Goal: Communication & Community: Answer question/provide support

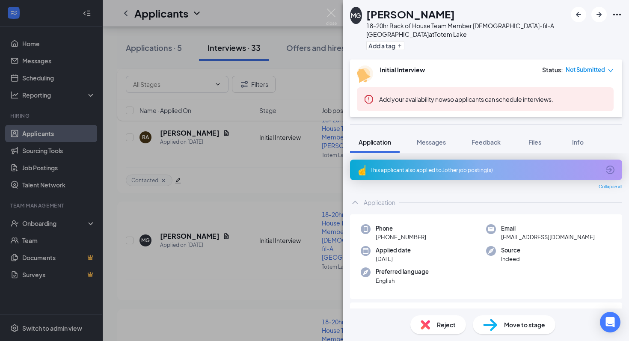
scroll to position [738, 0]
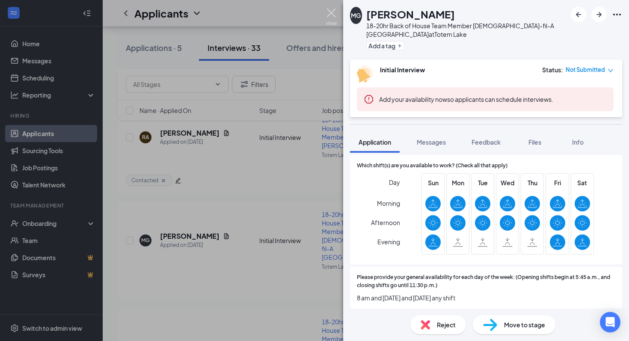
click at [330, 15] on img at bounding box center [331, 17] width 11 height 17
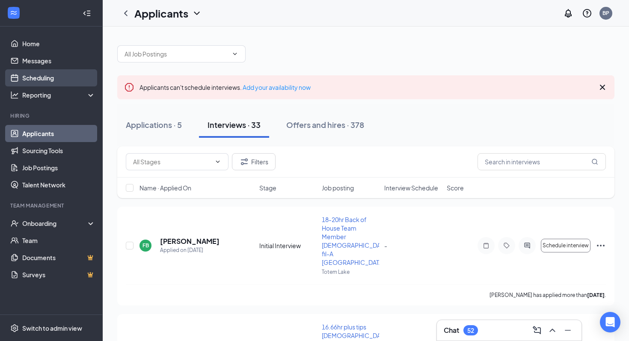
click at [48, 71] on link "Scheduling" at bounding box center [58, 77] width 73 height 17
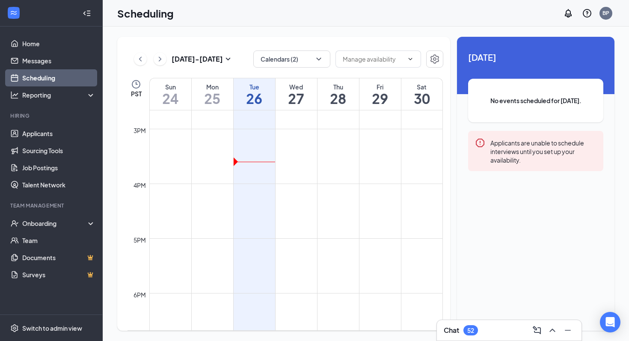
scroll to position [816, 0]
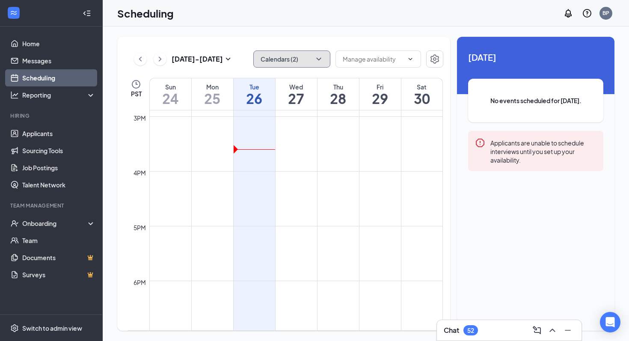
click at [280, 65] on button "Calendars (2)" at bounding box center [291, 59] width 77 height 17
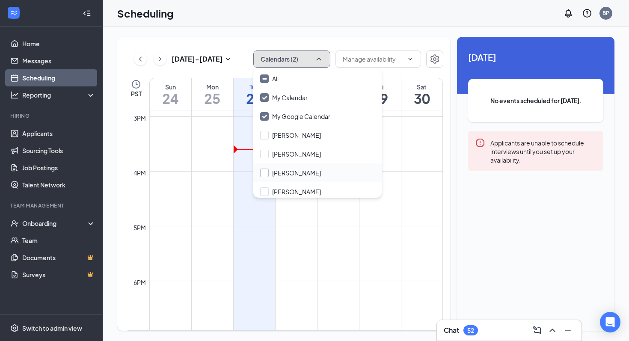
scroll to position [60, 0]
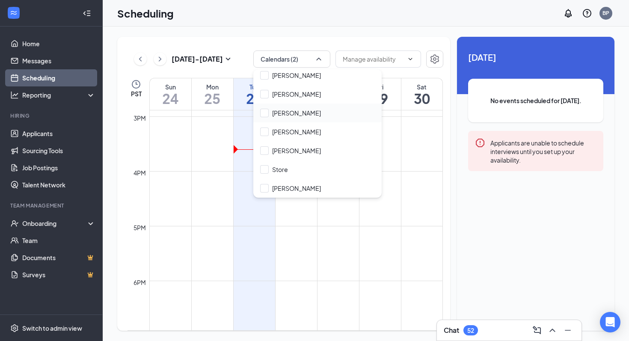
click at [267, 117] on div "[PERSON_NAME]" at bounding box center [317, 113] width 128 height 19
checkbox input "true"
click at [367, 264] on td at bounding box center [296, 260] width 294 height 14
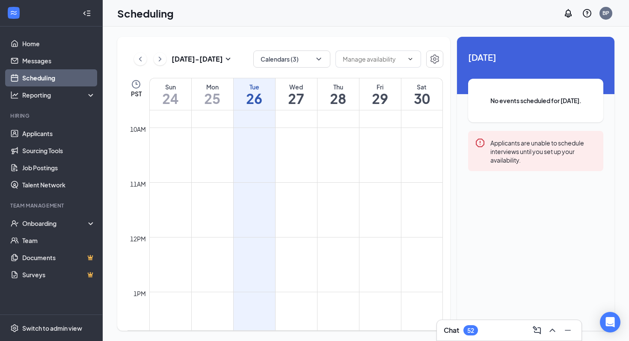
scroll to position [267, 0]
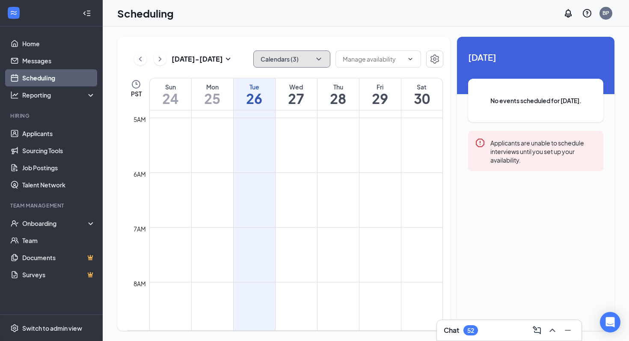
click at [291, 64] on button "Calendars (3)" at bounding box center [291, 59] width 77 height 17
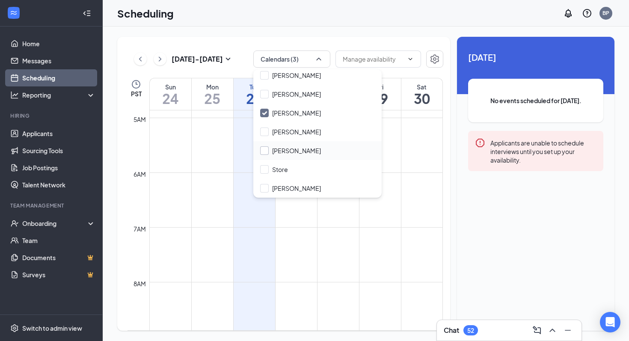
click at [288, 152] on input "[PERSON_NAME]" at bounding box center [290, 150] width 61 height 9
checkbox input "true"
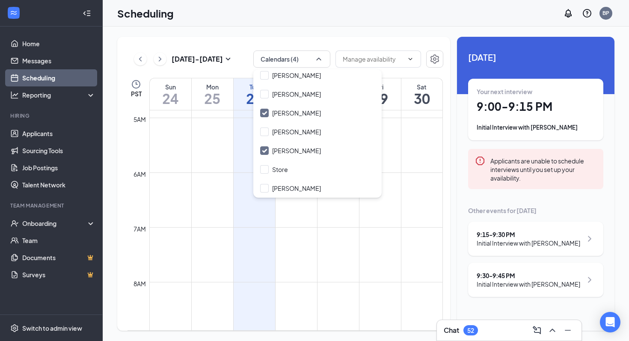
click at [317, 257] on td at bounding box center [296, 262] width 294 height 14
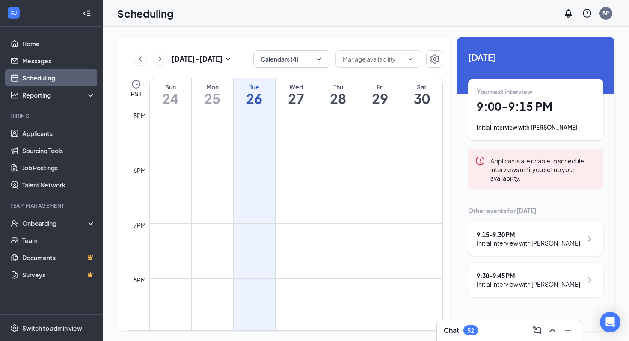
scroll to position [1088, 0]
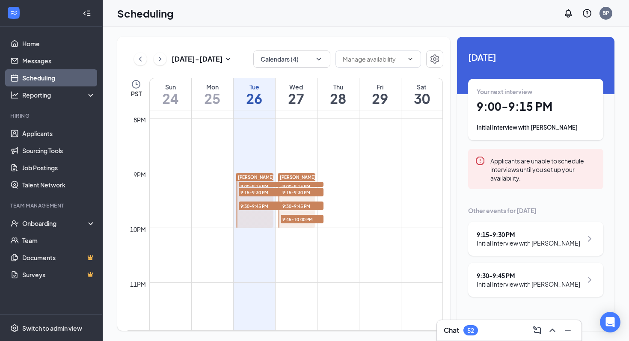
click at [267, 183] on span "9:00-9:15 PM" at bounding box center [260, 186] width 43 height 9
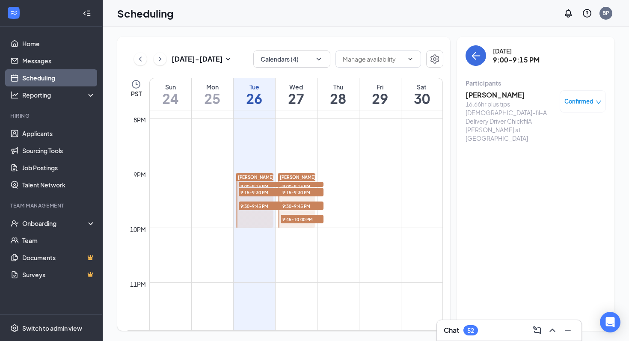
click at [517, 98] on h3 "[PERSON_NAME]" at bounding box center [511, 94] width 90 height 9
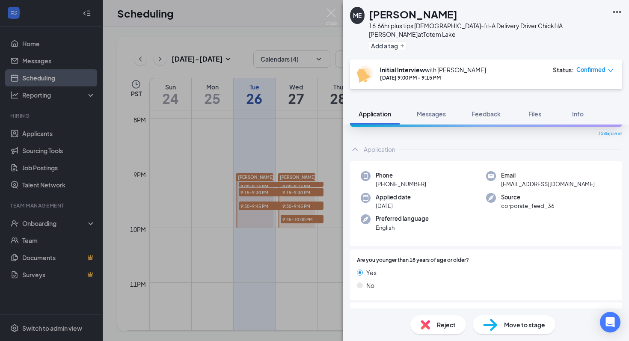
scroll to position [26, 0]
click at [609, 68] on icon "down" at bounding box center [611, 71] width 6 height 6
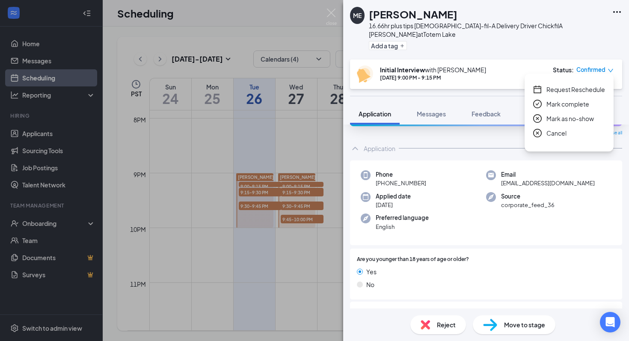
click at [581, 89] on span "Request Reschedule" at bounding box center [576, 89] width 59 height 9
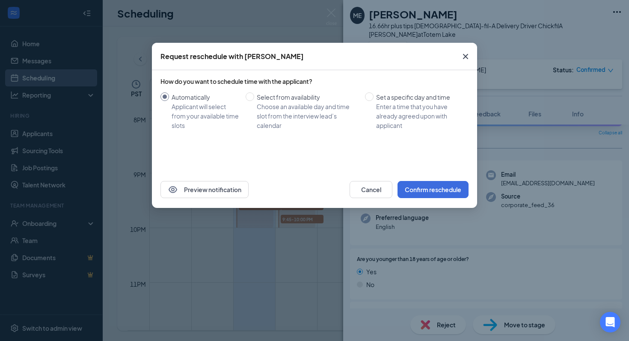
click at [466, 57] on icon "Cross" at bounding box center [465, 56] width 5 height 5
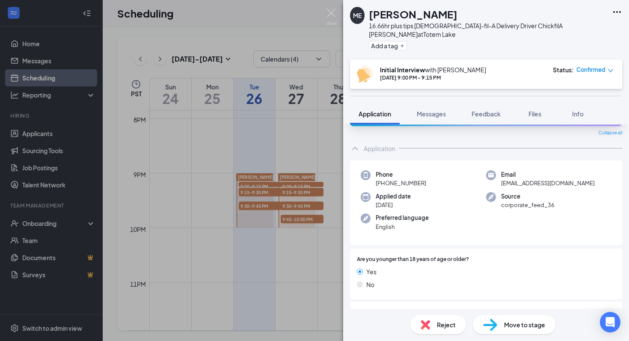
click at [439, 116] on div "This applicant also applied to 1 other job posting(s)" at bounding box center [486, 116] width 272 height 21
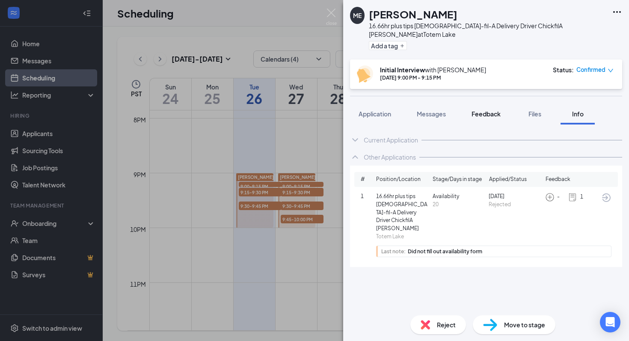
click at [476, 110] on button "Feedback" at bounding box center [486, 113] width 46 height 21
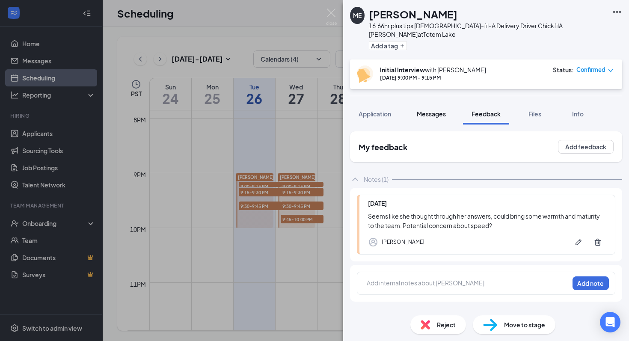
click at [439, 112] on button "Messages" at bounding box center [431, 113] width 46 height 21
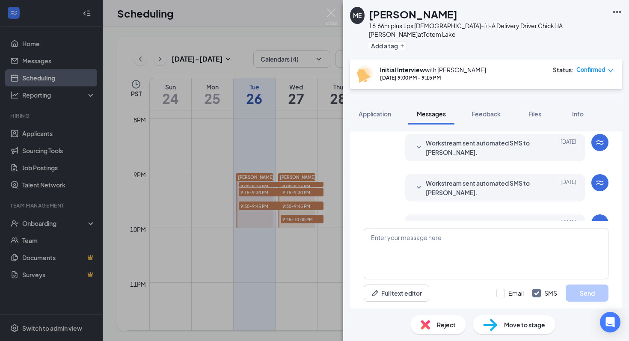
scroll to position [261, 0]
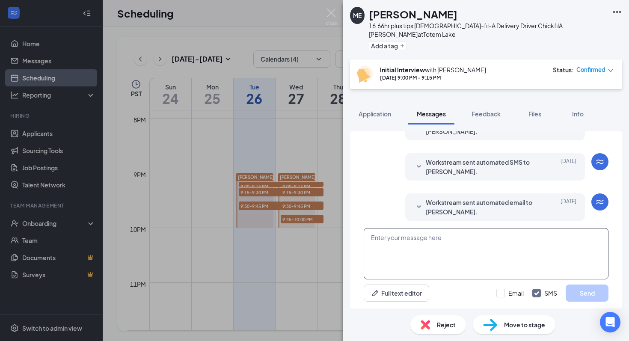
click at [445, 250] on textarea at bounding box center [486, 253] width 245 height 51
click at [443, 250] on textarea "Hello Mozghan! We apologize for the invconvienvce," at bounding box center [486, 253] width 245 height 51
paste textarea "inconvenience"
click at [429, 248] on textarea "Hello Mozghan! We apologize for theinconvenience," at bounding box center [486, 253] width 245 height 51
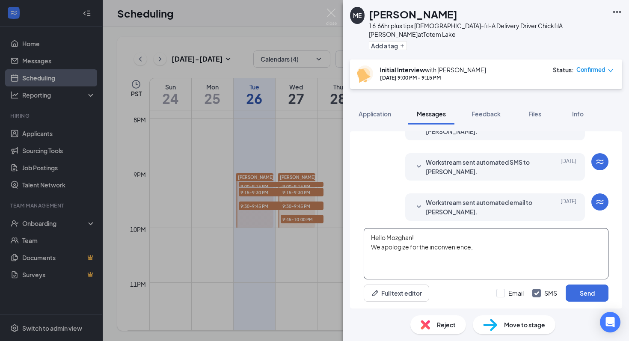
click at [508, 253] on textarea "Hello Mozghan! We apologize for the inconvenience," at bounding box center [486, 253] width 245 height 51
click at [399, 259] on textarea "Hello Mozghan! We apologize for the inconvenience, but we need to reschedule yo…" at bounding box center [486, 253] width 245 height 51
click at [401, 258] on textarea "Hello Mozghan! We apologize for the inconvenience, but we need to reschedule yo…" at bounding box center [486, 253] width 245 height 51
click at [406, 257] on textarea "Hello Mozghan! We apologize for the inconvenience, but we need to reschedule yo…" at bounding box center [486, 253] width 245 height 51
click at [455, 258] on textarea "Hello Mozghan! We apologize for the inconvenience, but we need to reschedule yo…" at bounding box center [486, 253] width 245 height 51
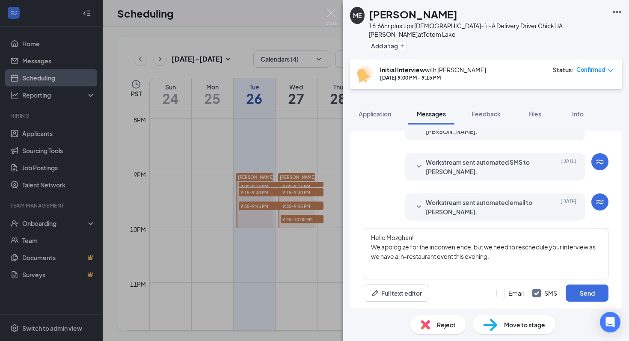
click at [375, 202] on div "Workstream sent automated email to [PERSON_NAME]. [DATE] Hi mozhgan, This is a …" at bounding box center [486, 209] width 245 height 32
click at [520, 264] on textarea "Hello Mozghan! We apologize for the inconvenience, but we need to reschedule yo…" at bounding box center [486, 253] width 245 height 51
click at [566, 256] on textarea "Hello Mozghan! We apologize for the inconvenience, but we need to reschedule yo…" at bounding box center [486, 253] width 245 height 51
drag, startPoint x: 583, startPoint y: 259, endPoint x: 550, endPoint y: 259, distance: 33.4
click at [550, 259] on textarea "Hello Mozghan! We apologize for the inconvenience, but we need to reschedule yo…" at bounding box center [486, 253] width 245 height 51
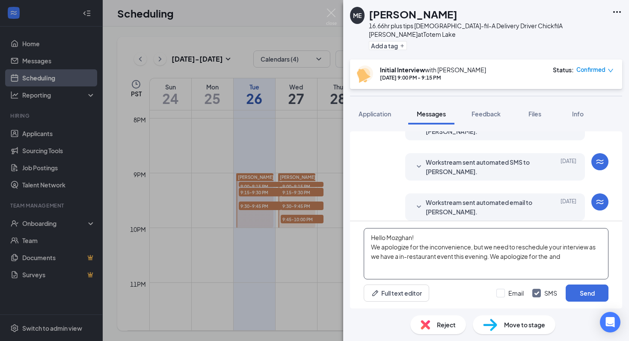
paste textarea "inconvenience"
click at [496, 274] on textarea "Hello Mozghan! We apologize for the inconvenience, but we need to reschedule yo…" at bounding box center [486, 253] width 245 height 51
drag, startPoint x: 531, startPoint y: 250, endPoint x: 595, endPoint y: 255, distance: 63.6
click at [595, 255] on textarea "Hello Mozghan! We apologize for the inconvenience, but we need to reschedule yo…" at bounding box center [486, 253] width 245 height 51
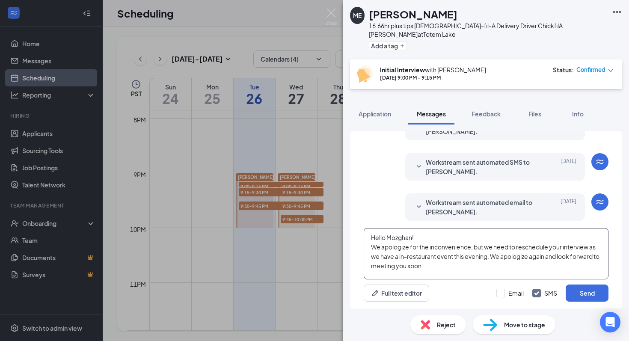
click at [576, 272] on textarea "Hello Mozghan! We apologize for the inconvenience, but we need to reschedule yo…" at bounding box center [486, 253] width 245 height 51
drag, startPoint x: 437, startPoint y: 269, endPoint x: 315, endPoint y: 230, distance: 127.8
click at [315, 230] on div "ME [PERSON_NAME] 16.66hr plus tips [DEMOGRAPHIC_DATA]-fil-A Delivery Driver Chi…" at bounding box center [314, 170] width 629 height 341
type textarea "Hello Mozghan! We apologize for the inconvenience, but we need to reschedule yo…"
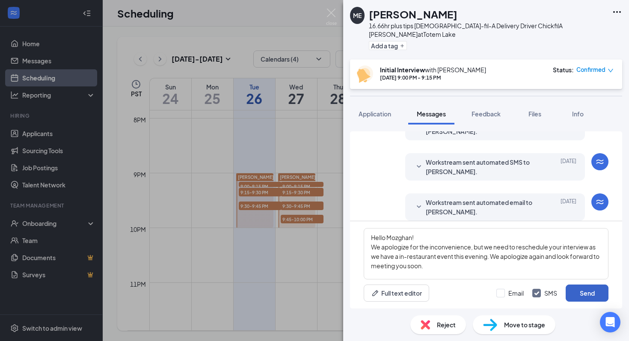
click at [592, 295] on button "Send" at bounding box center [587, 293] width 43 height 17
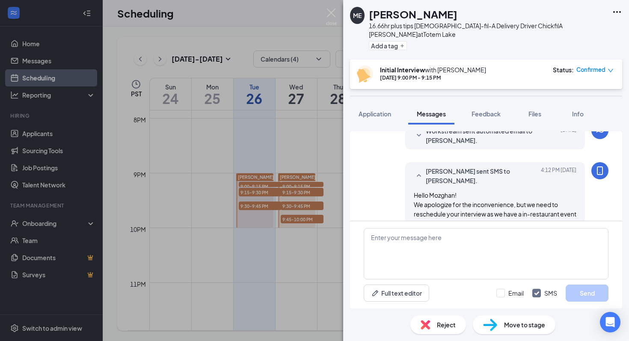
scroll to position [353, 0]
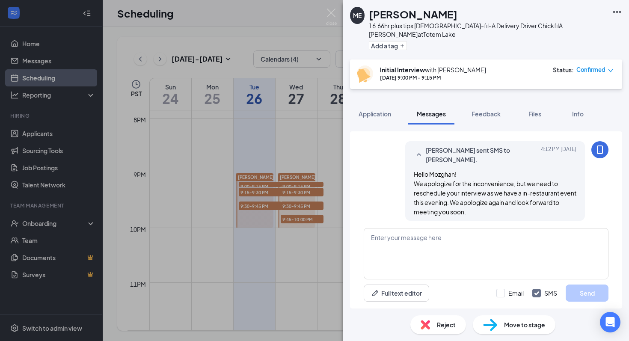
click at [615, 65] on div "Initial Interview with [PERSON_NAME] [DATE] 9:00 PM - 9:15 PM Status : Confirmed" at bounding box center [486, 75] width 272 height 30
click at [612, 68] on icon "down" at bounding box center [611, 71] width 6 height 6
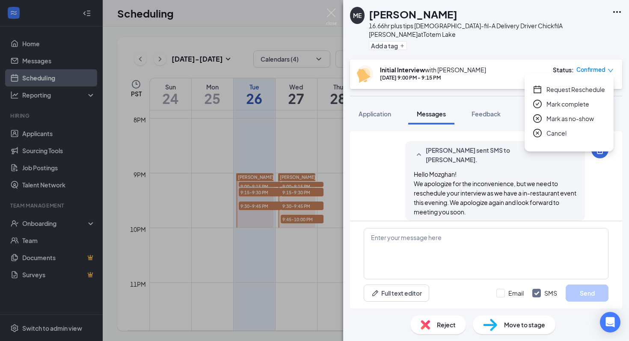
click at [586, 88] on span "Request Reschedule" at bounding box center [576, 89] width 59 height 9
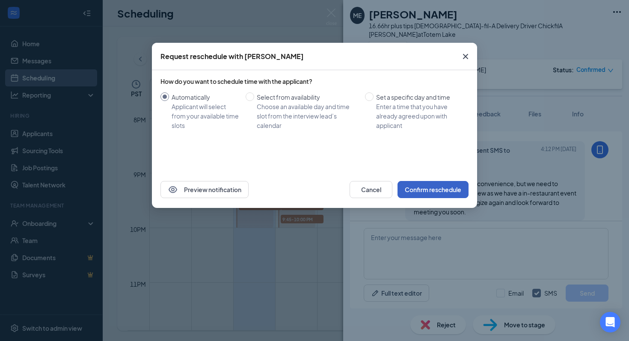
click at [426, 193] on button "Confirm reschedule" at bounding box center [433, 189] width 71 height 17
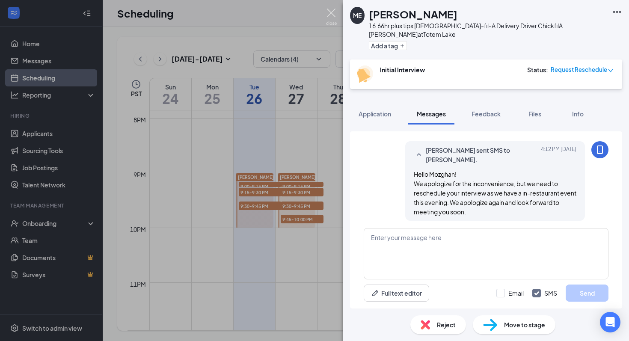
click at [332, 18] on img at bounding box center [331, 17] width 11 height 17
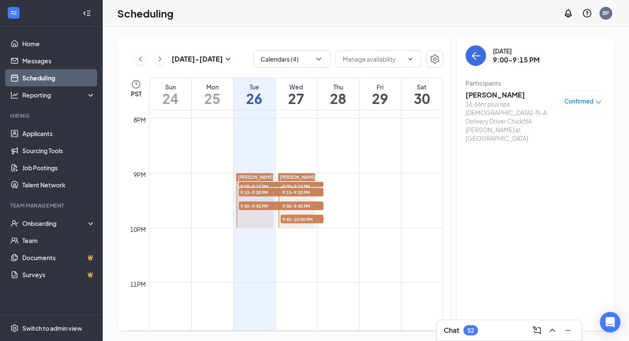
click at [266, 193] on span "9:15-9:30 PM" at bounding box center [260, 192] width 43 height 9
click at [579, 98] on span "Confirmed" at bounding box center [579, 101] width 29 height 9
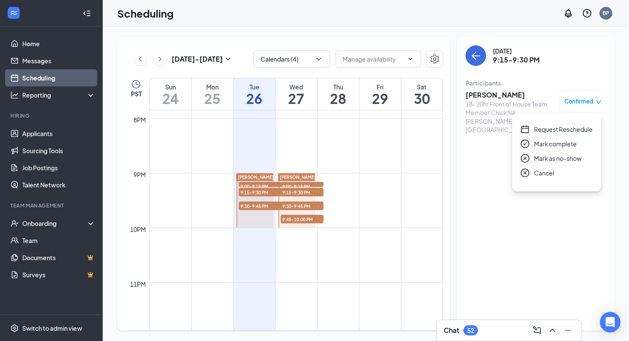
click at [567, 131] on span "Request Reschedule" at bounding box center [563, 129] width 59 height 9
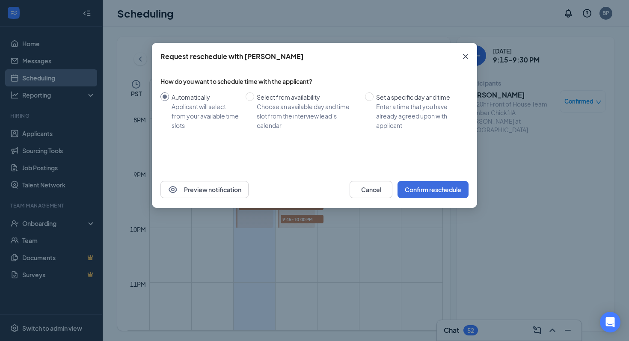
click at [449, 53] on div "Request reschedule with [PERSON_NAME]" at bounding box center [314, 56] width 325 height 27
click at [459, 54] on span "Close" at bounding box center [465, 56] width 23 height 23
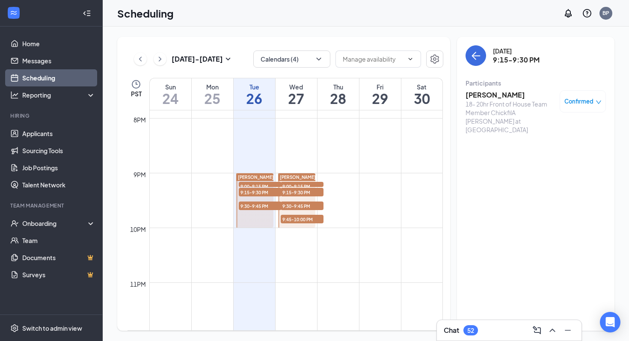
click at [496, 95] on h3 "[PERSON_NAME]" at bounding box center [511, 94] width 90 height 9
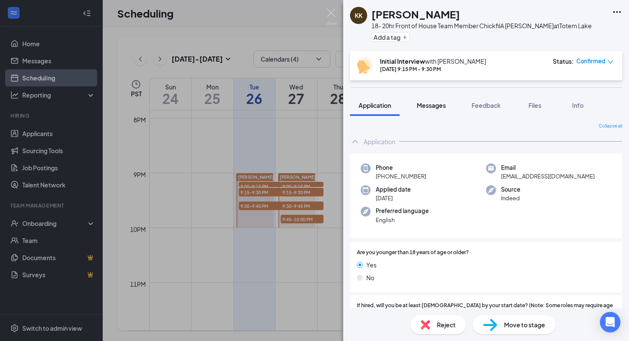
click at [432, 112] on button "Messages" at bounding box center [431, 105] width 46 height 21
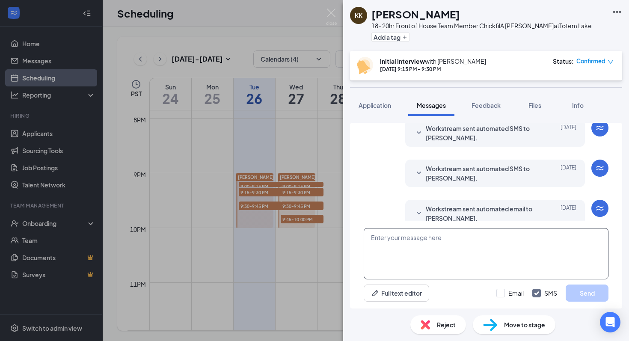
scroll to position [261, 0]
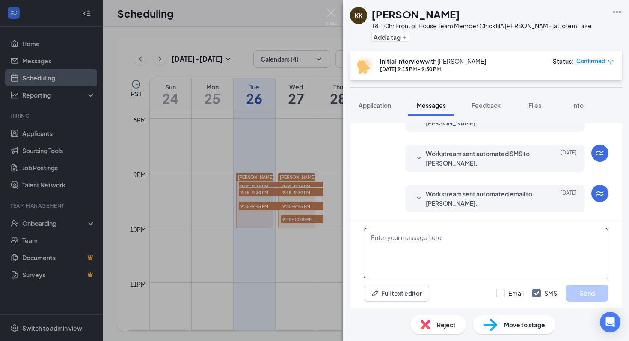
click at [438, 244] on textarea at bounding box center [486, 253] width 245 height 51
paste textarea "Hello Mozghan! We apologize for the inconvenience, but we need to reschedule yo…"
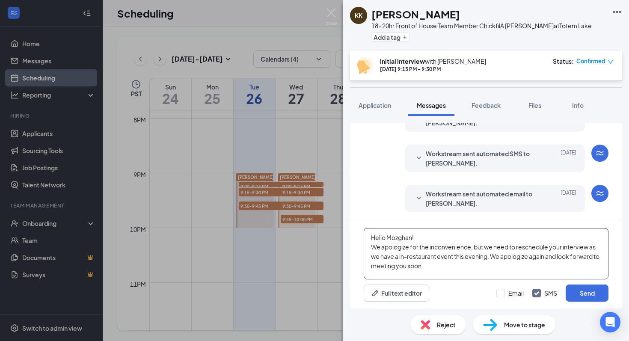
click at [413, 238] on textarea "Hello Mozghan! We apologize for the inconvenience, but we need to reschedule yo…" at bounding box center [486, 253] width 245 height 51
type textarea "Hello [PERSON_NAME]! We apologize for the inconvenience, but we need to resched…"
click at [588, 289] on button "Send" at bounding box center [587, 293] width 43 height 17
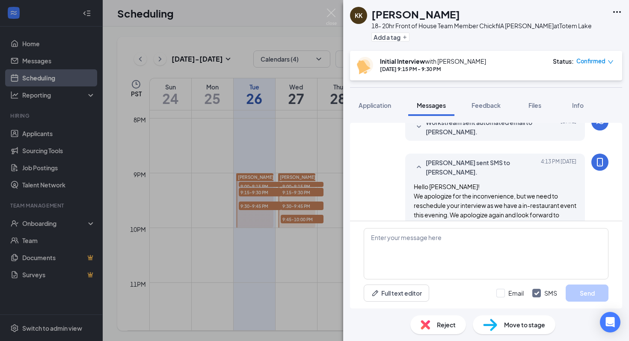
scroll to position [353, 0]
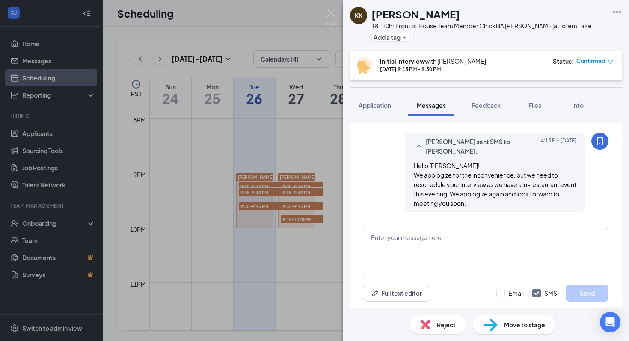
click at [608, 62] on icon "down" at bounding box center [611, 62] width 6 height 6
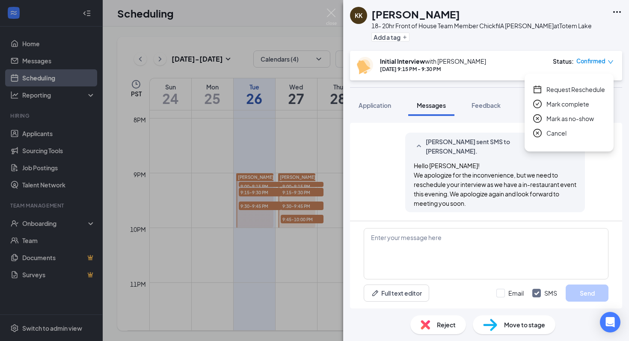
click at [586, 86] on span "Request Reschedule" at bounding box center [576, 89] width 59 height 9
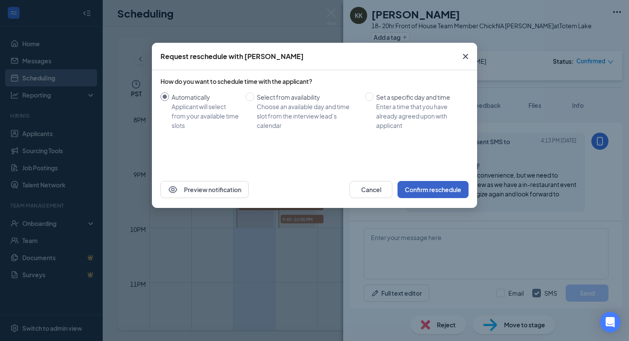
click at [424, 188] on button "Confirm reschedule" at bounding box center [433, 189] width 71 height 17
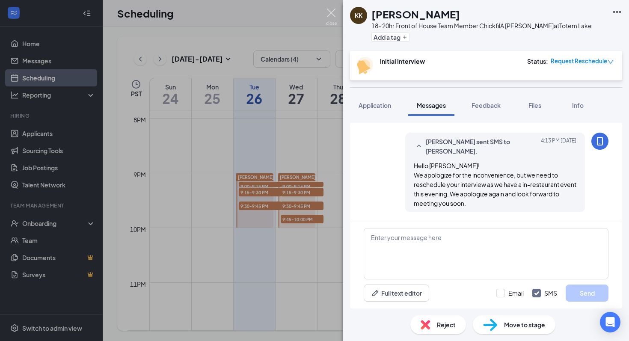
click at [333, 13] on img at bounding box center [331, 17] width 11 height 17
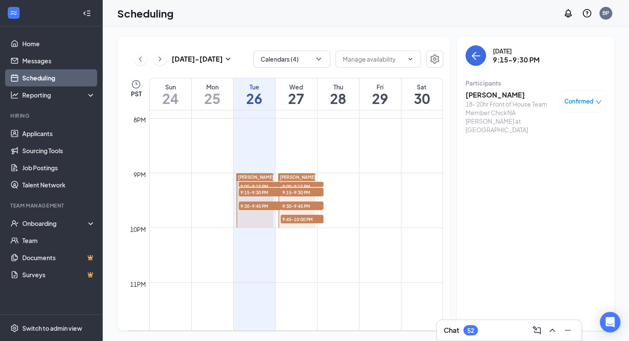
click at [270, 182] on div "9:00-9:15 PM 1" at bounding box center [260, 184] width 45 height 7
click at [510, 96] on h3 "[PERSON_NAME]" at bounding box center [511, 94] width 90 height 9
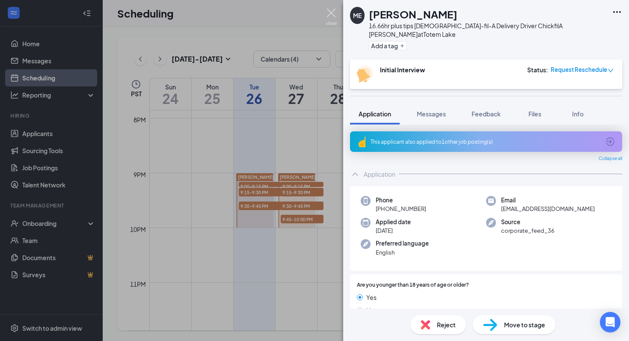
click at [335, 18] on img at bounding box center [331, 17] width 11 height 17
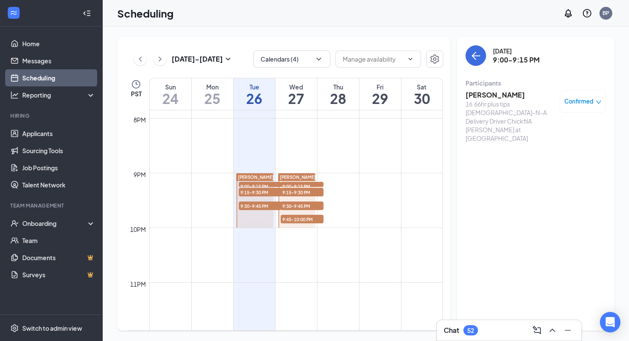
click at [273, 204] on span "9:30-9:45 PM" at bounding box center [260, 206] width 43 height 9
click at [583, 101] on span "Confirmed" at bounding box center [579, 101] width 29 height 9
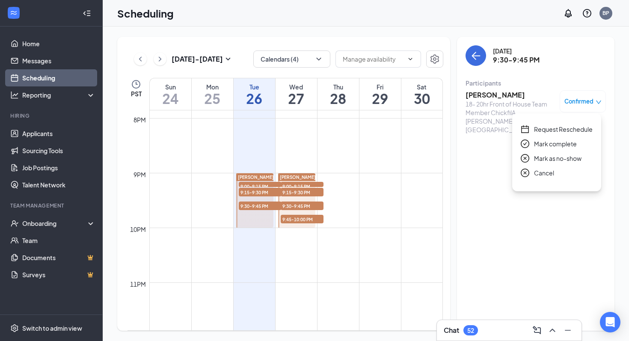
click at [509, 98] on h3 "[PERSON_NAME]" at bounding box center [511, 94] width 90 height 9
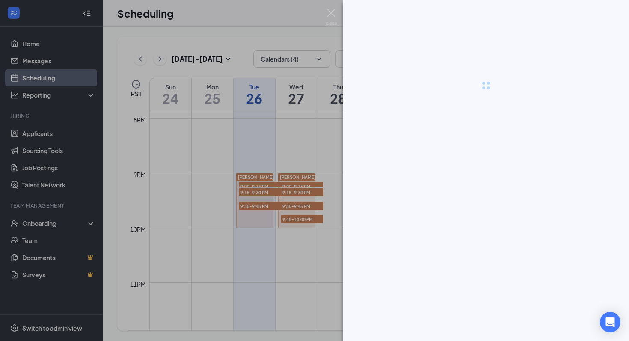
click at [509, 98] on div at bounding box center [486, 85] width 286 height 171
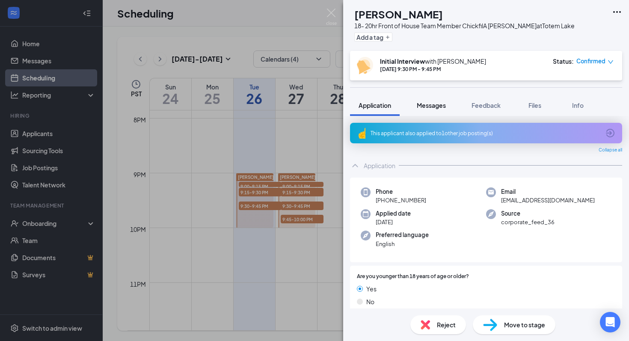
click at [431, 113] on button "Messages" at bounding box center [431, 105] width 46 height 21
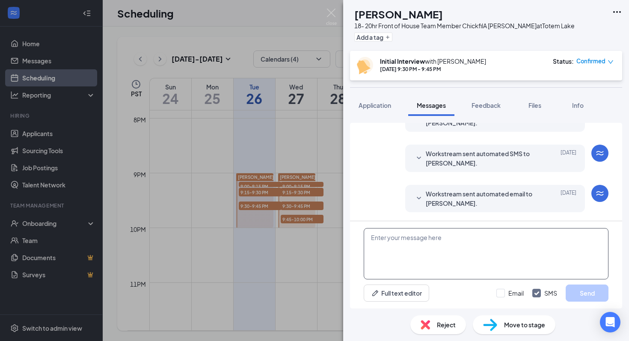
scroll to position [692, 0]
click at [379, 259] on textarea at bounding box center [486, 253] width 245 height 51
paste textarea "Hello Mozghan! We apologize for the inconvenience, but we need to reschedule yo…"
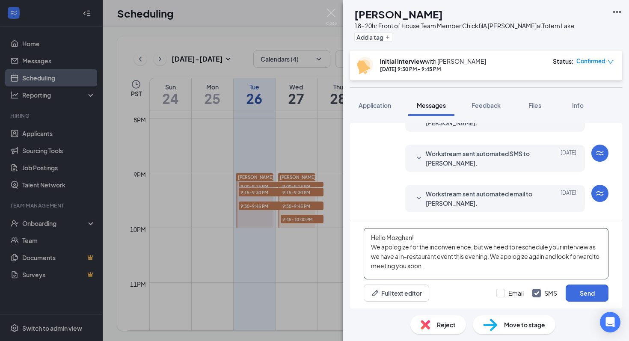
click at [410, 241] on textarea "Hello Mozghan! We apologize for the inconvenience, but we need to reschedule yo…" at bounding box center [486, 253] width 245 height 51
type textarea "Hello [PERSON_NAME]! We apologize for the inconvenience, but we need to resched…"
click at [577, 293] on button "Send" at bounding box center [587, 293] width 43 height 17
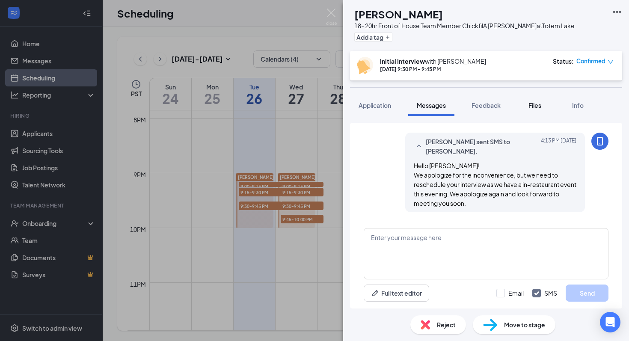
scroll to position [785, 0]
click at [585, 60] on span "Confirmed" at bounding box center [591, 61] width 29 height 9
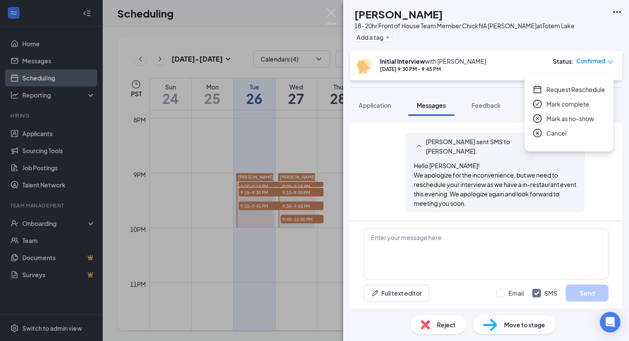
click at [587, 88] on span "Request Reschedule" at bounding box center [576, 89] width 59 height 9
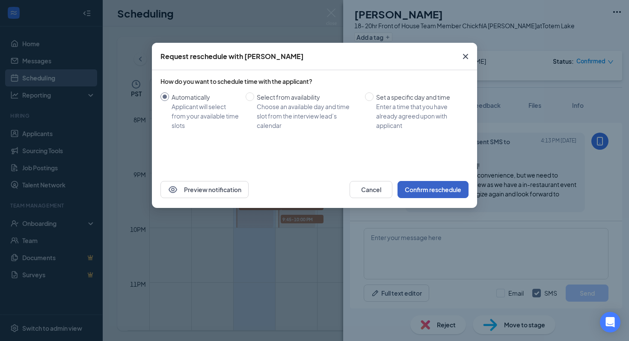
click at [419, 189] on button "Confirm reschedule" at bounding box center [433, 189] width 71 height 17
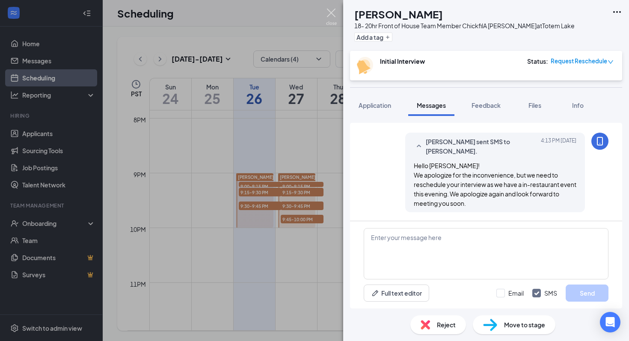
click at [329, 21] on img at bounding box center [331, 17] width 11 height 17
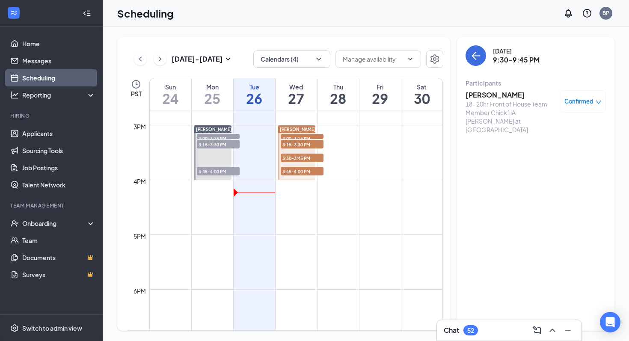
scroll to position [807, 0]
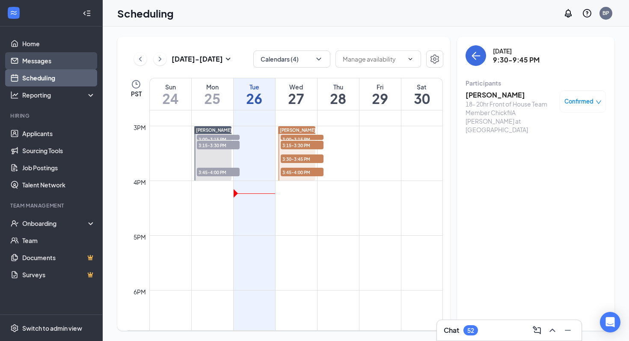
click at [25, 62] on link "Messages" at bounding box center [58, 60] width 73 height 17
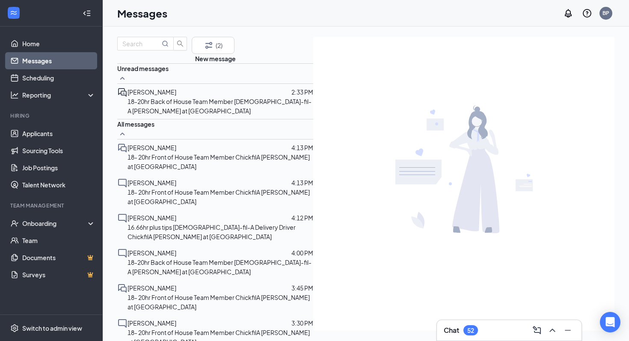
click at [152, 119] on div "[PERSON_NAME] 2:33 PM 18-20hr Back of House Team Member [DEMOGRAPHIC_DATA]-fil-…" at bounding box center [215, 101] width 196 height 35
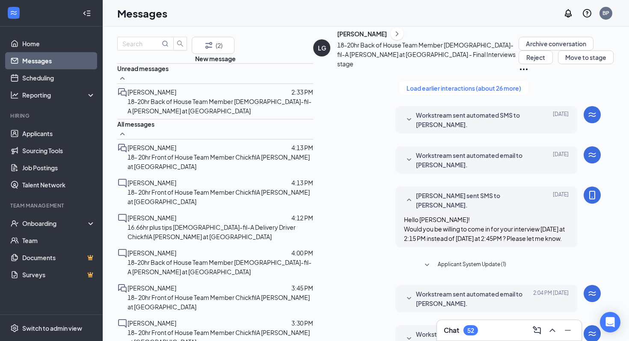
scroll to position [224, 0]
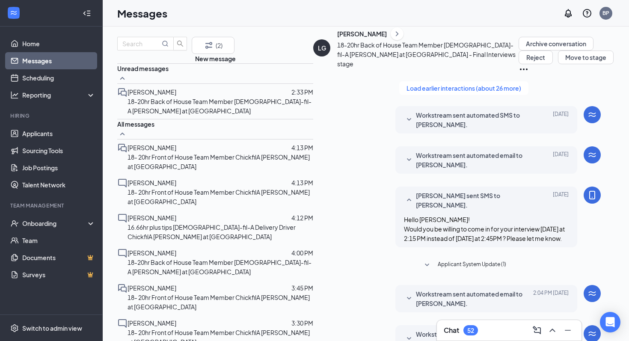
click at [63, 84] on link "Scheduling" at bounding box center [58, 77] width 73 height 17
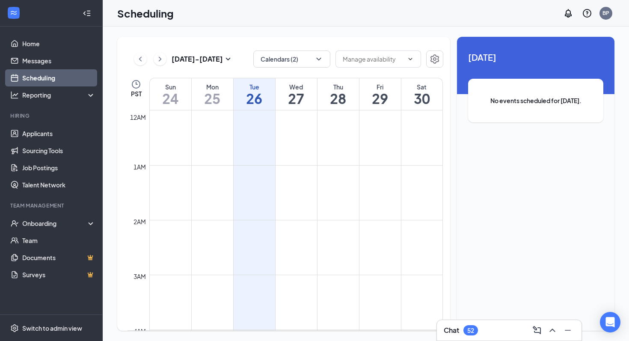
scroll to position [421, 0]
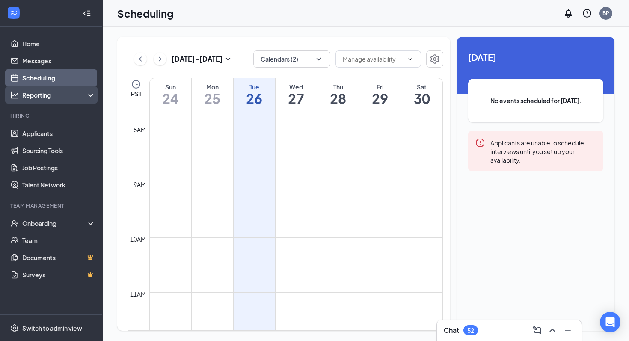
click at [61, 92] on div "Reporting" at bounding box center [59, 95] width 74 height 9
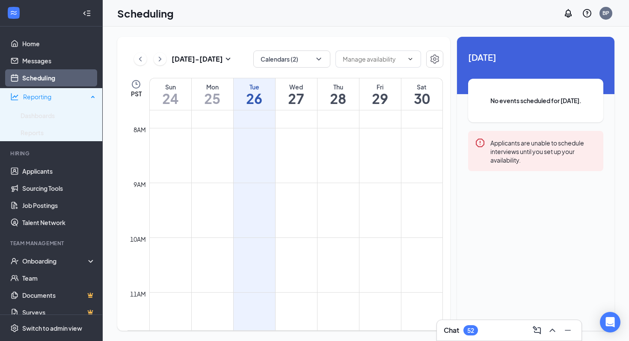
click at [56, 95] on div "Reporting" at bounding box center [55, 96] width 65 height 9
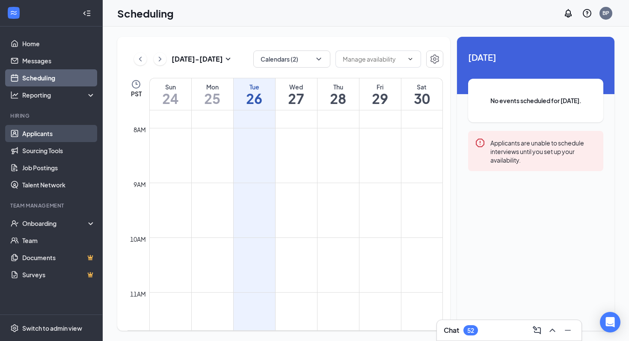
click at [70, 137] on link "Applicants" at bounding box center [58, 133] width 73 height 17
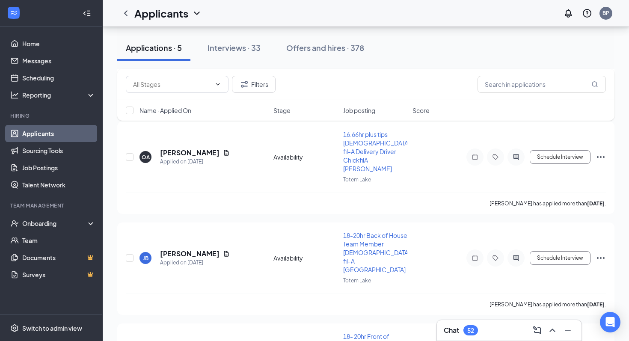
scroll to position [296, 0]
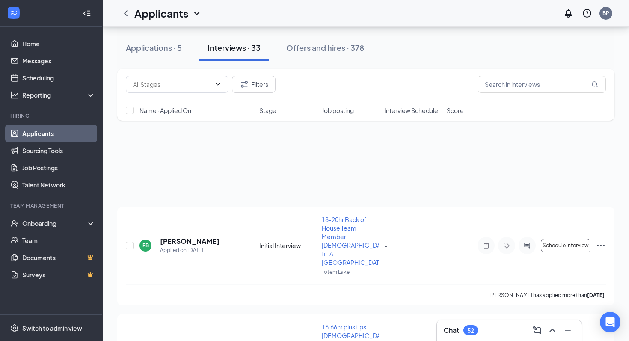
scroll to position [138, 0]
